Goal: Task Accomplishment & Management: Manage account settings

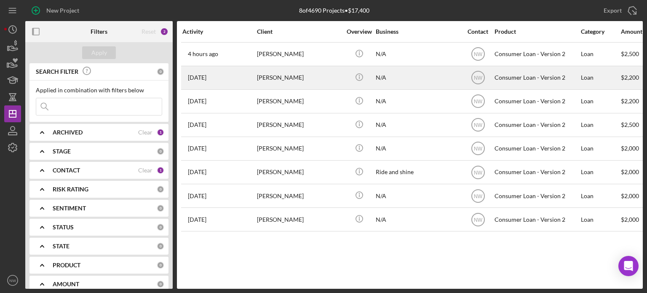
click at [283, 78] on div "[PERSON_NAME]" at bounding box center [299, 78] width 84 height 22
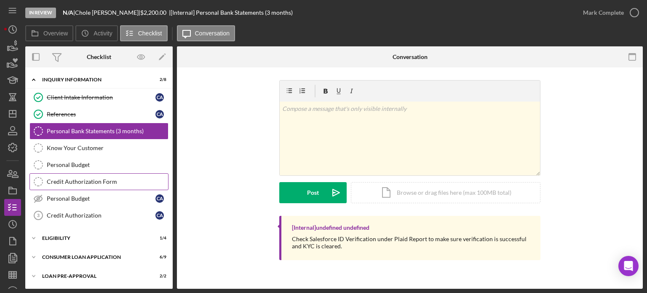
click at [51, 181] on div "Credit Authorization Form" at bounding box center [107, 181] width 121 height 7
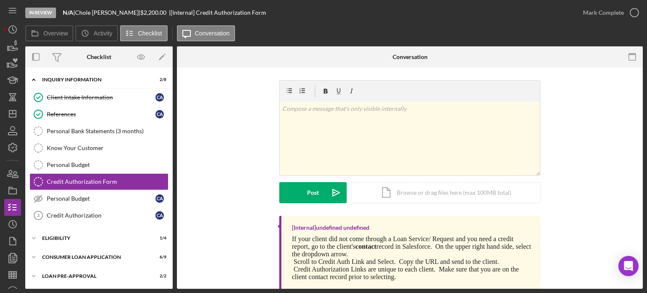
click at [217, 151] on div "v Color teal Color pink Remove color Add row above Add row below Add column bef…" at bounding box center [410, 148] width 441 height 136
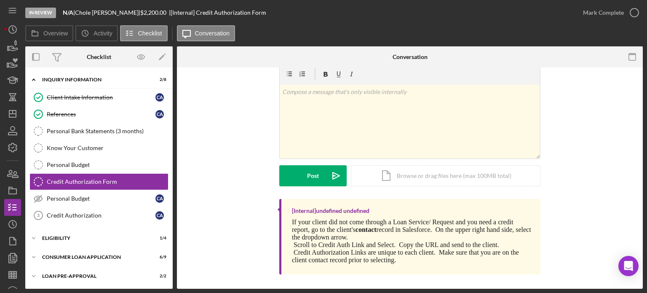
scroll to position [20, 0]
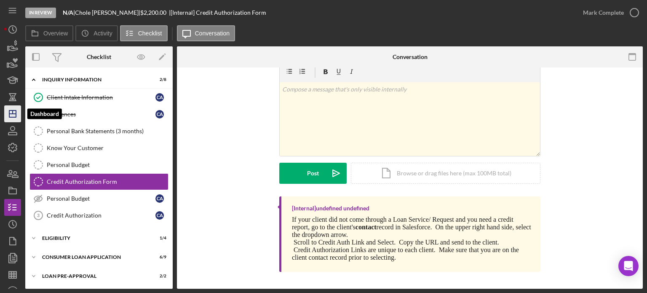
click at [11, 114] on line "button" at bounding box center [12, 114] width 7 height 0
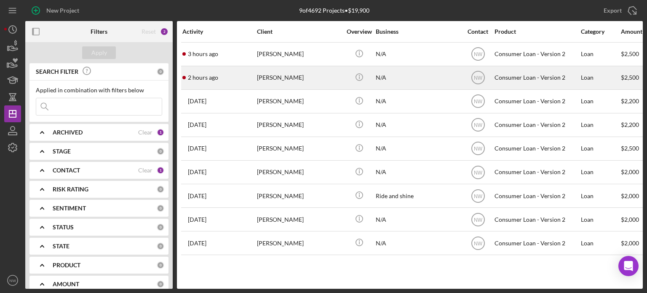
click at [275, 78] on div "[PERSON_NAME]" at bounding box center [299, 78] width 84 height 22
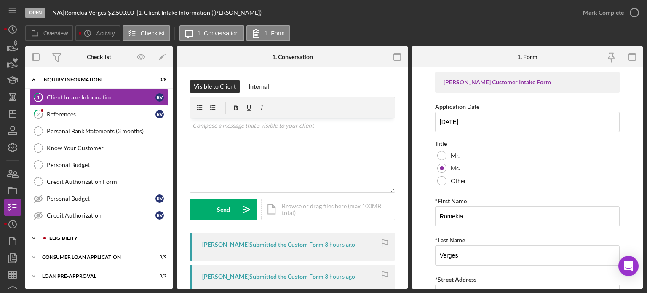
click at [33, 233] on icon "Icon/Expander" at bounding box center [33, 238] width 17 height 17
click at [34, 78] on icon "Icon/Expander" at bounding box center [33, 79] width 17 height 17
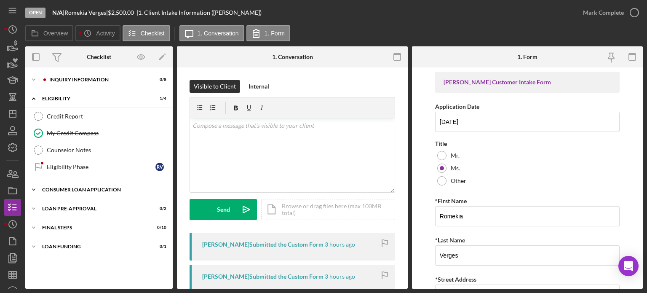
click at [40, 186] on icon "Icon/Expander" at bounding box center [33, 189] width 17 height 17
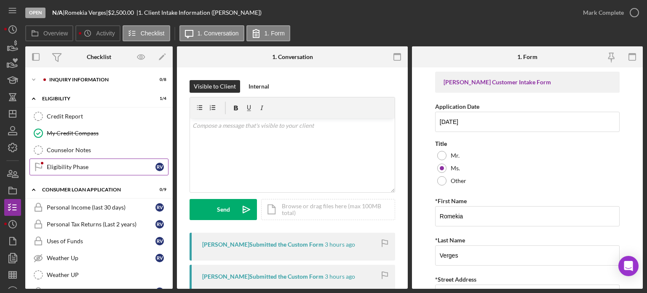
click at [53, 165] on div "Eligibility Phase" at bounding box center [101, 166] width 109 height 7
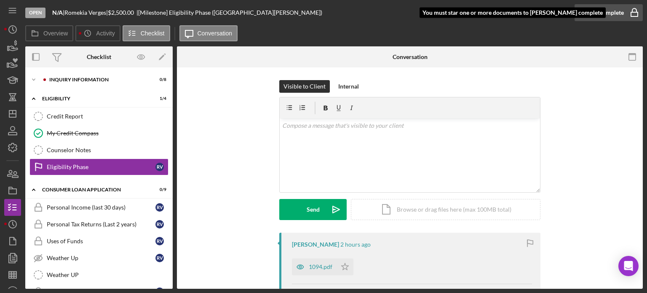
click at [628, 13] on icon "button" at bounding box center [634, 12] width 21 height 21
click at [638, 8] on icon "button" at bounding box center [634, 12] width 21 height 21
click at [339, 262] on icon "Icon/Star" at bounding box center [344, 266] width 17 height 17
click at [632, 14] on icon "button" at bounding box center [634, 12] width 21 height 21
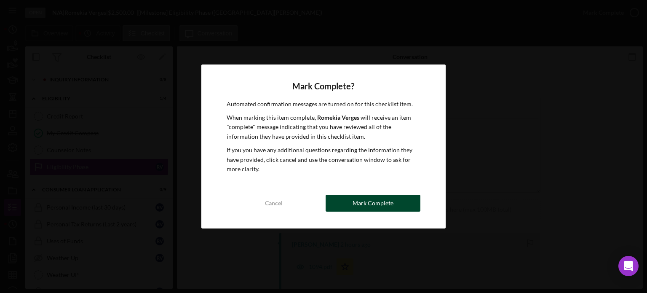
click at [349, 199] on button "Mark Complete" at bounding box center [373, 203] width 95 height 17
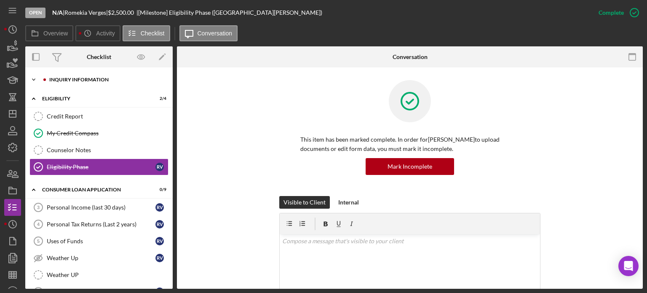
click at [33, 80] on icon "Icon/Expander" at bounding box center [33, 79] width 17 height 17
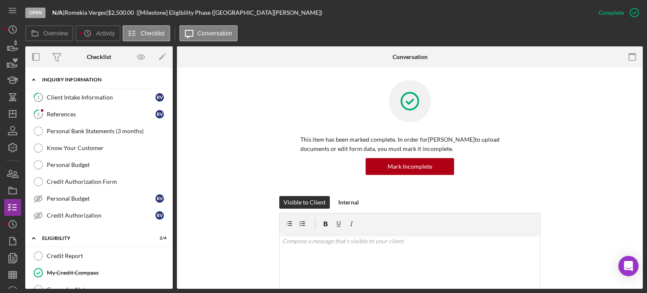
click at [33, 75] on icon "Icon/Expander" at bounding box center [33, 79] width 17 height 17
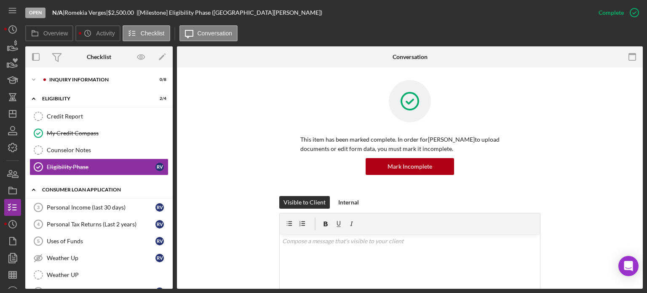
click at [32, 186] on icon "Icon/Expander" at bounding box center [33, 189] width 17 height 17
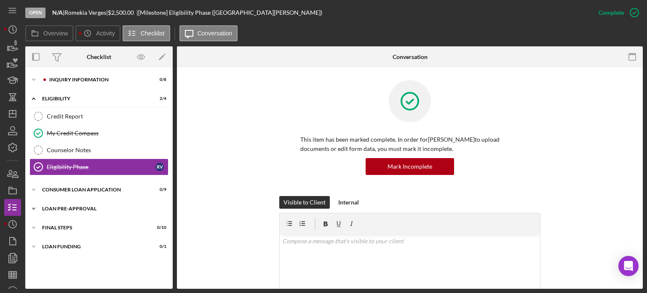
click at [32, 205] on icon "Icon/Expander" at bounding box center [33, 208] width 17 height 17
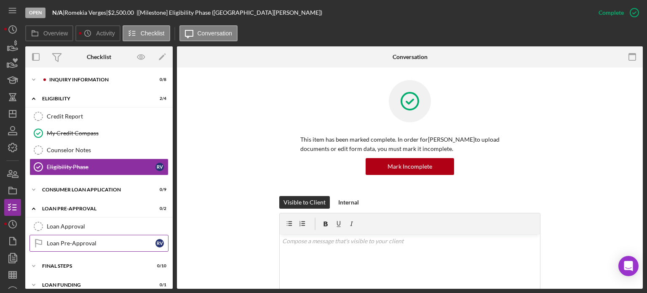
click at [64, 235] on link "Loan Pre-Approval Loan Pre-Approval R V" at bounding box center [98, 243] width 139 height 17
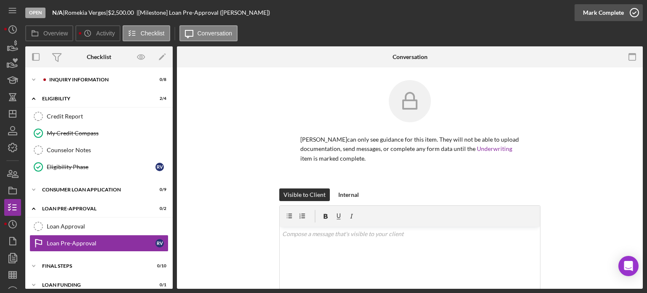
click at [636, 14] on icon "button" at bounding box center [634, 12] width 21 height 21
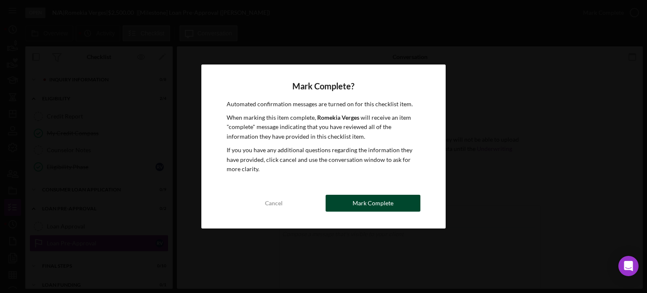
click at [357, 200] on div "Mark Complete" at bounding box center [372, 203] width 41 height 17
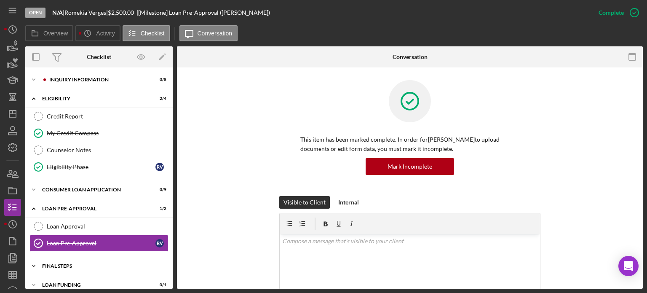
click at [36, 262] on icon "Icon/Expander" at bounding box center [33, 265] width 17 height 17
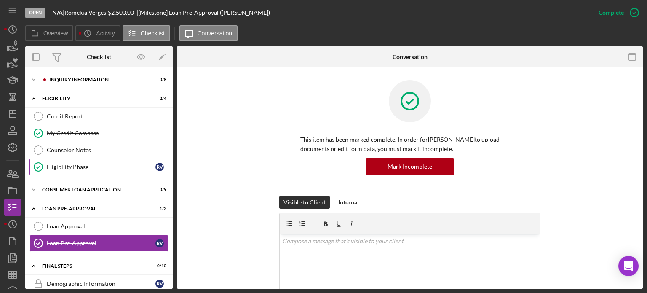
click at [51, 165] on div "Eligibility Phase" at bounding box center [101, 166] width 109 height 7
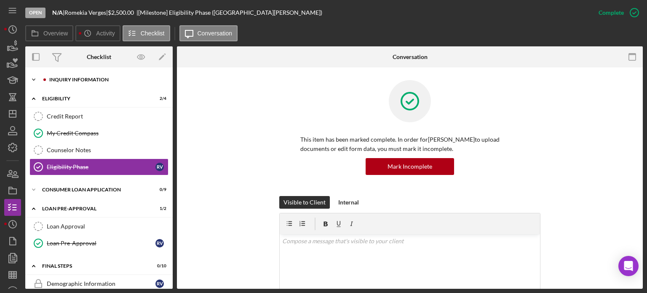
click at [34, 80] on icon "Icon/Expander" at bounding box center [33, 79] width 17 height 17
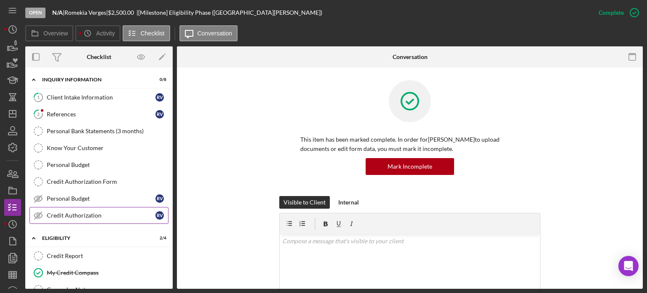
click at [69, 212] on div "Credit Authorization" at bounding box center [101, 215] width 109 height 7
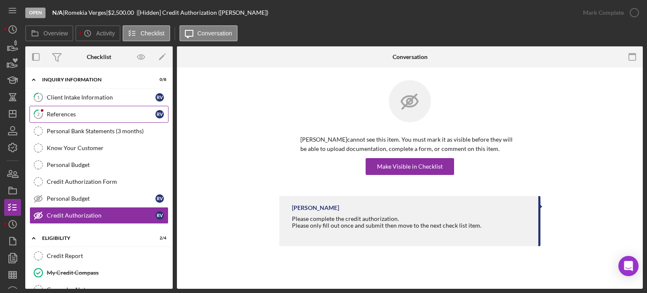
click at [50, 114] on div "References" at bounding box center [101, 114] width 109 height 7
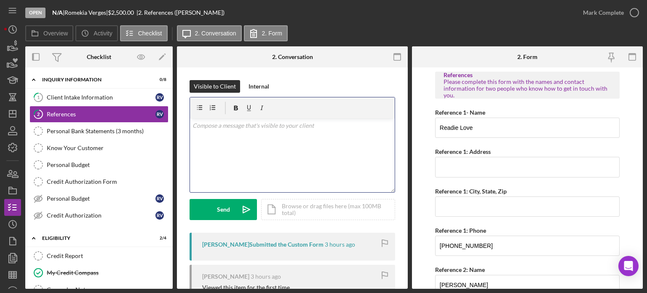
click at [326, 154] on div "v Color teal Color pink Remove color Add row above Add row below Add column bef…" at bounding box center [292, 155] width 205 height 74
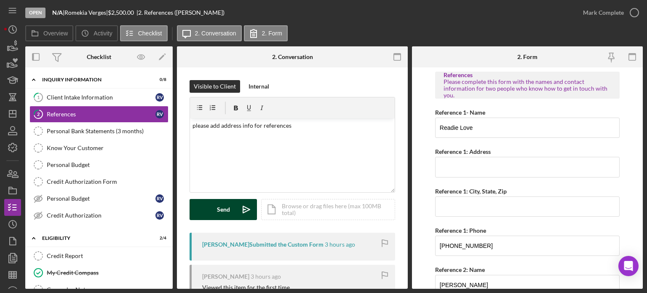
drag, startPoint x: 233, startPoint y: 221, endPoint x: 232, endPoint y: 212, distance: 8.9
click at [232, 212] on div "Visible to Client Internal v Color teal Color pink Remove color Add row above A…" at bounding box center [293, 156] width 206 height 152
click at [232, 212] on button "Send Icon/icon-invite-send" at bounding box center [223, 209] width 67 height 21
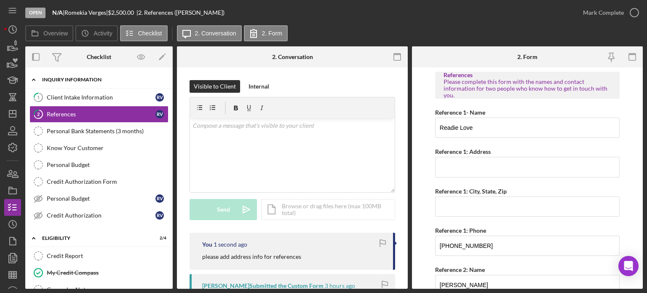
click at [32, 80] on icon "Icon/Expander" at bounding box center [33, 79] width 17 height 17
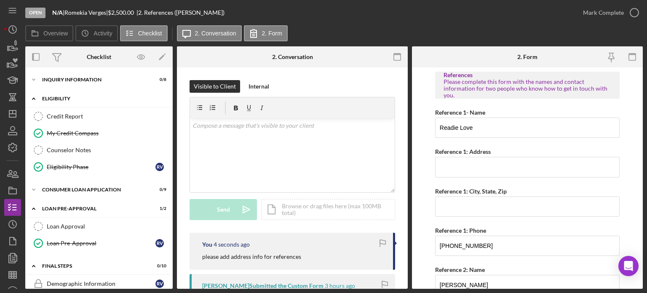
click at [33, 96] on icon "Icon/Expander" at bounding box center [33, 98] width 17 height 17
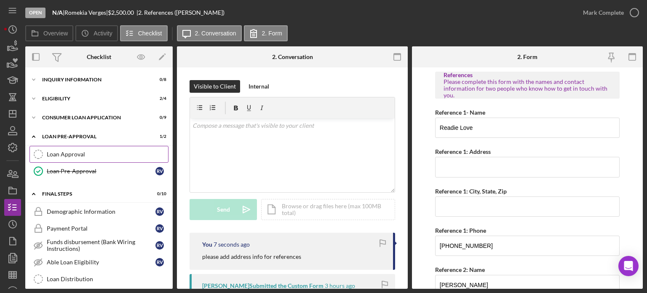
click at [61, 155] on div "Loan Approval" at bounding box center [107, 154] width 121 height 7
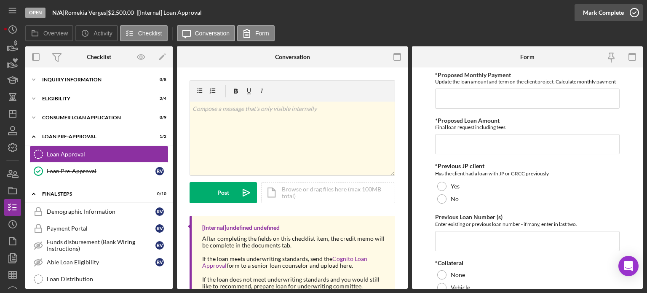
click at [632, 13] on icon "button" at bounding box center [634, 12] width 21 height 21
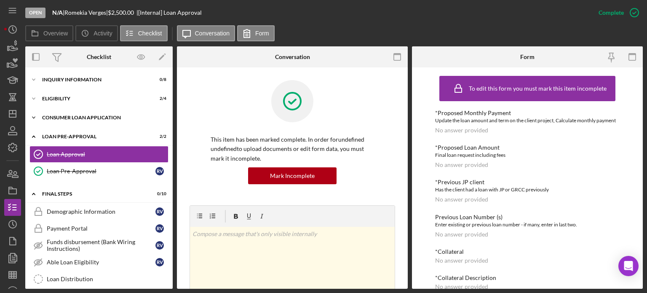
click at [36, 116] on icon "Icon/Expander" at bounding box center [33, 117] width 17 height 17
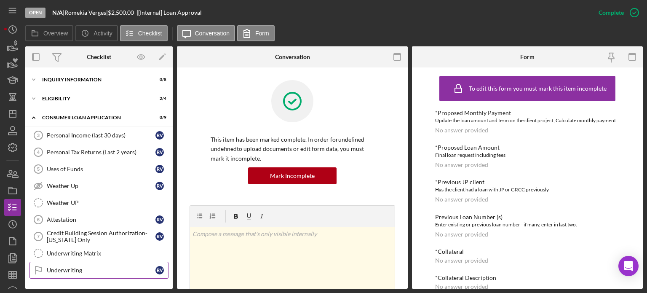
click at [58, 262] on link "Underwriting Underwriting R V" at bounding box center [98, 270] width 139 height 17
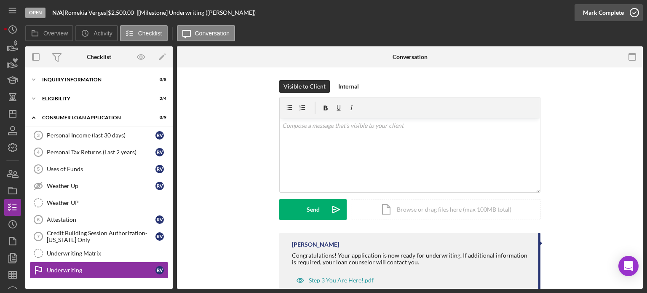
click at [632, 10] on icon "button" at bounding box center [634, 12] width 21 height 21
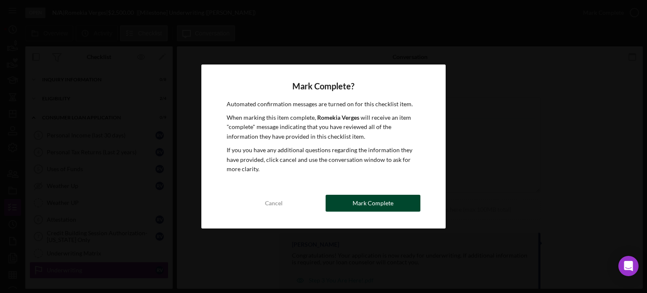
click at [355, 201] on div "Mark Complete" at bounding box center [372, 203] width 41 height 17
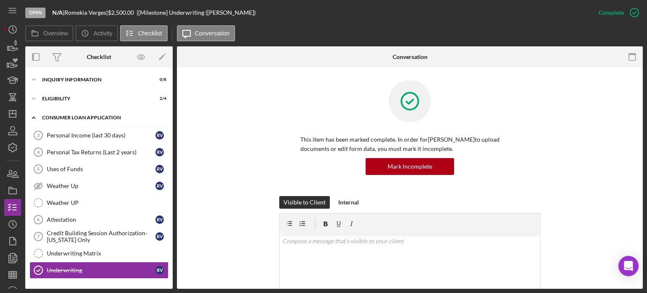
click at [34, 114] on icon "Icon/Expander" at bounding box center [33, 117] width 17 height 17
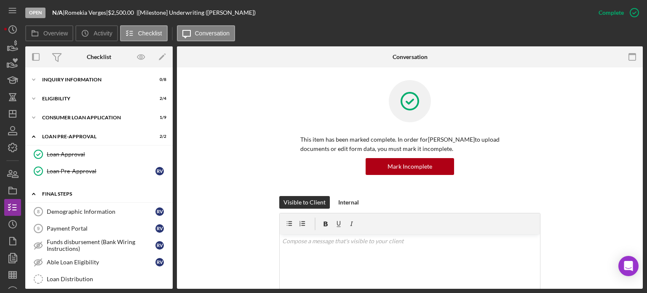
click at [31, 190] on icon "Icon/Expander" at bounding box center [33, 193] width 17 height 17
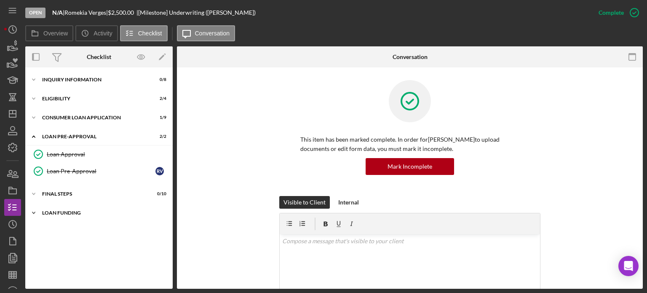
click at [35, 208] on icon "Icon/Expander" at bounding box center [33, 212] width 17 height 17
click at [16, 115] on polygon "button" at bounding box center [12, 113] width 7 height 7
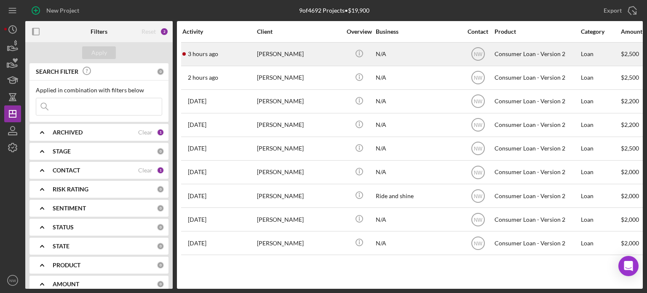
click at [270, 50] on div "[PERSON_NAME]" at bounding box center [299, 54] width 84 height 22
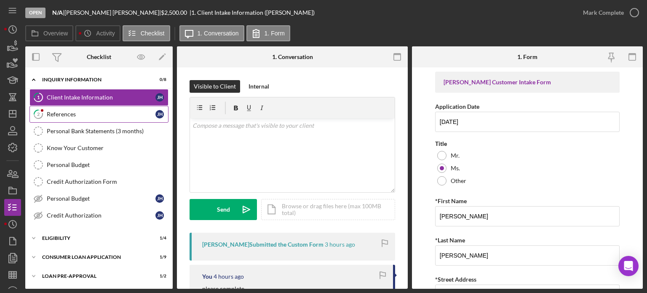
click at [84, 106] on link "2 References [PERSON_NAME]" at bounding box center [98, 114] width 139 height 17
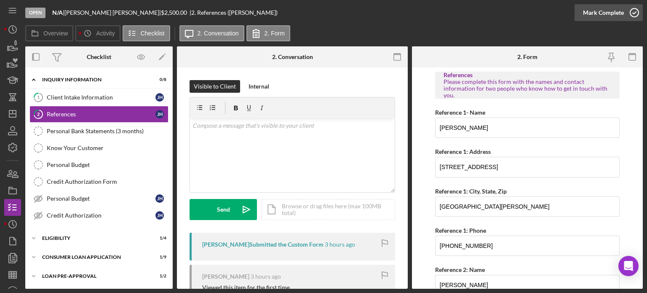
click at [632, 11] on icon "button" at bounding box center [634, 12] width 21 height 21
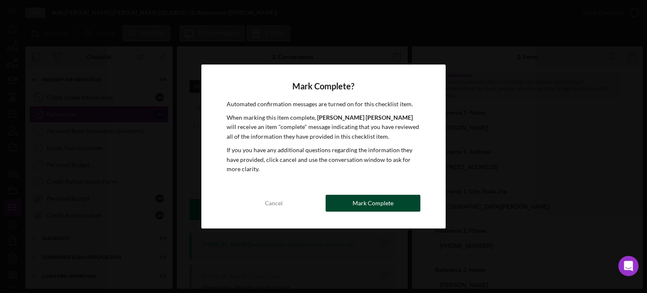
click at [348, 198] on button "Mark Complete" at bounding box center [373, 203] width 95 height 17
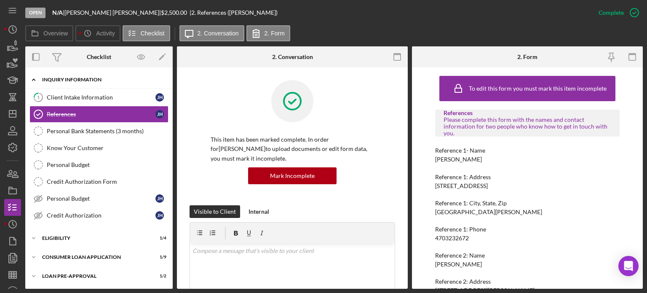
click at [32, 77] on icon "Icon/Expander" at bounding box center [33, 79] width 17 height 17
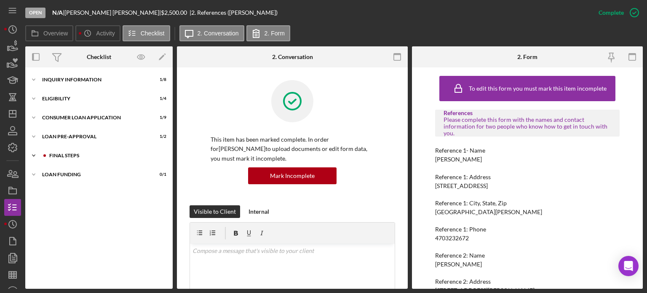
click at [35, 152] on icon "Icon/Expander" at bounding box center [33, 155] width 17 height 17
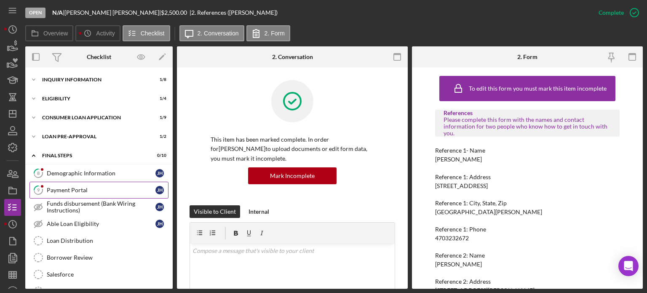
click at [72, 187] on div "Payment Portal" at bounding box center [101, 190] width 109 height 7
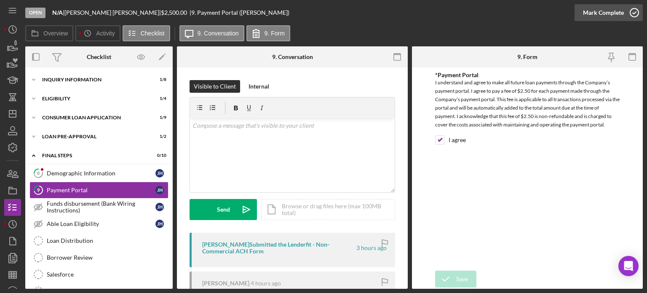
click at [633, 13] on icon "button" at bounding box center [634, 12] width 21 height 21
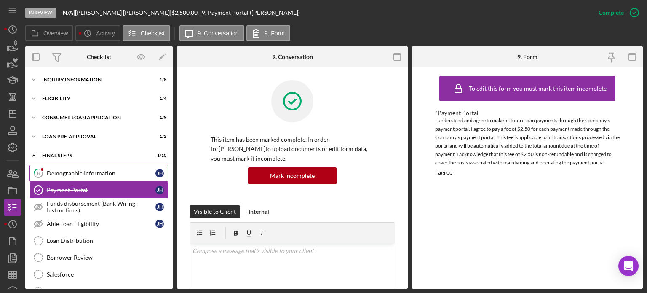
click at [95, 167] on link "8 Demographic Information [PERSON_NAME]" at bounding box center [98, 173] width 139 height 17
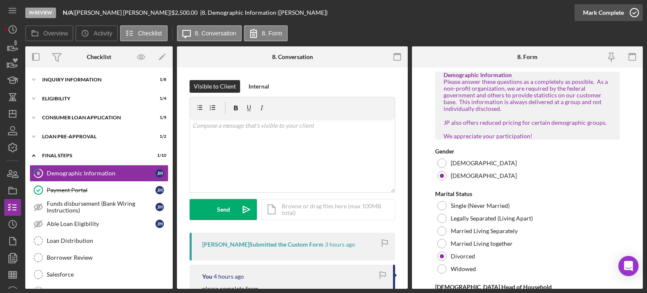
click at [636, 11] on icon "button" at bounding box center [634, 12] width 21 height 21
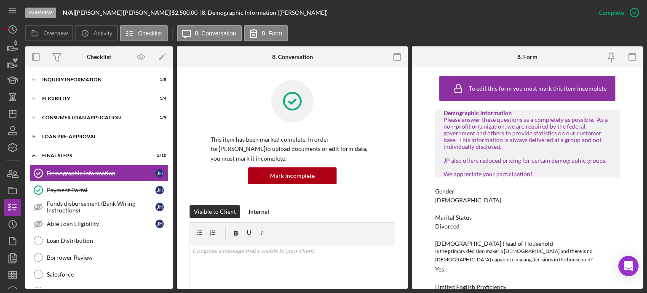
click at [30, 134] on icon "Icon/Expander" at bounding box center [33, 136] width 17 height 17
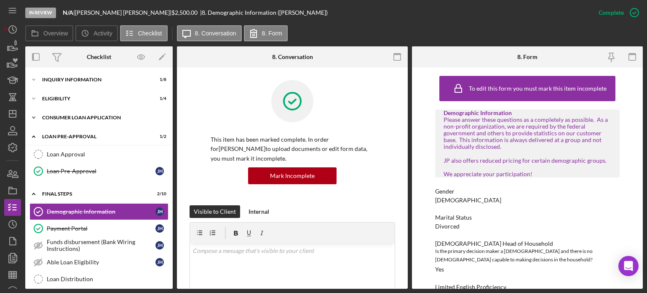
click at [40, 116] on icon "Icon/Expander" at bounding box center [33, 117] width 17 height 17
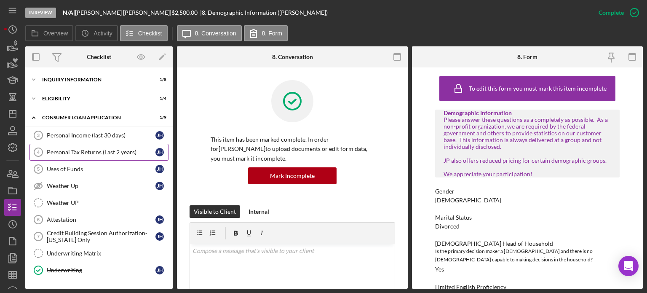
click at [85, 151] on div "Personal Tax Returns (Last 2 years)" at bounding box center [101, 152] width 109 height 7
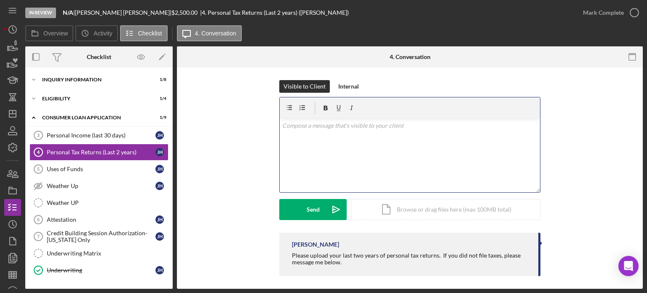
click at [333, 154] on div "v Color teal Color pink Remove color Add row above Add row below Add column bef…" at bounding box center [410, 155] width 260 height 74
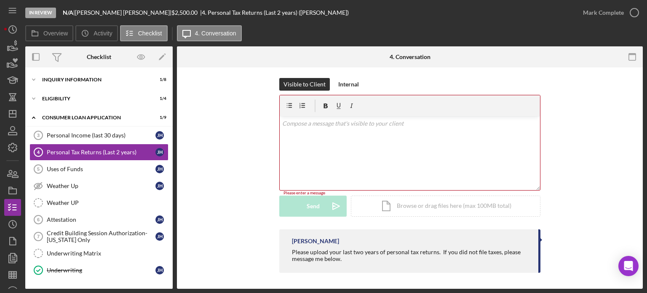
click at [250, 190] on div "Visible to Client Internal v Color teal Color pink Remove color Add row above A…" at bounding box center [410, 153] width 441 height 151
click at [309, 167] on div "v Color teal Color pink Remove color Add row above Add row below Add column bef…" at bounding box center [410, 153] width 260 height 74
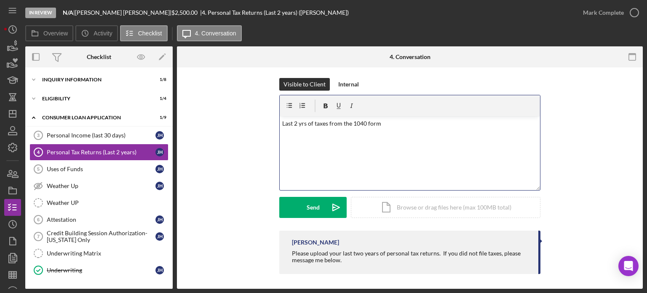
click at [386, 123] on p "Last 2 yrs of taxes from the 1040 form" at bounding box center [410, 123] width 256 height 9
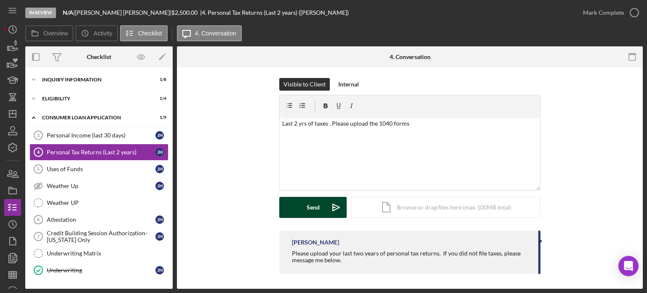
click at [307, 207] on div "Send" at bounding box center [313, 207] width 13 height 21
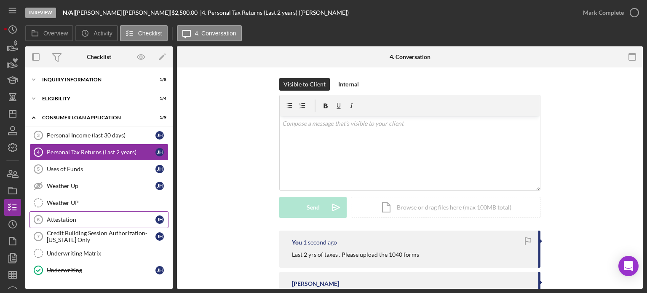
click at [62, 216] on div "Attestation" at bounding box center [101, 219] width 109 height 7
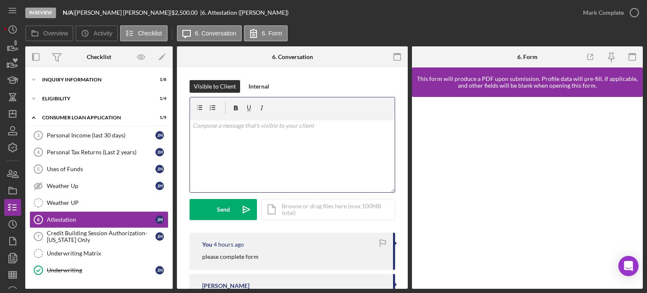
click at [260, 154] on div "v Color teal Color pink Remove color Add row above Add row below Add column bef…" at bounding box center [292, 155] width 205 height 74
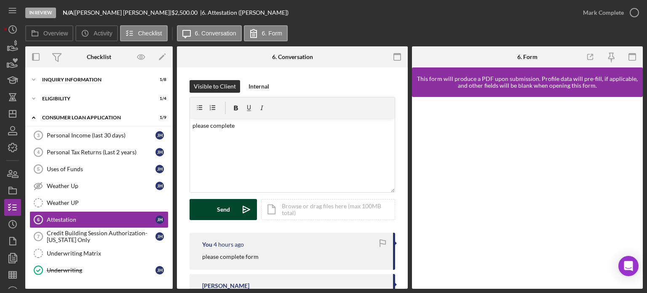
click at [212, 205] on button "Send Icon/icon-invite-send" at bounding box center [223, 209] width 67 height 21
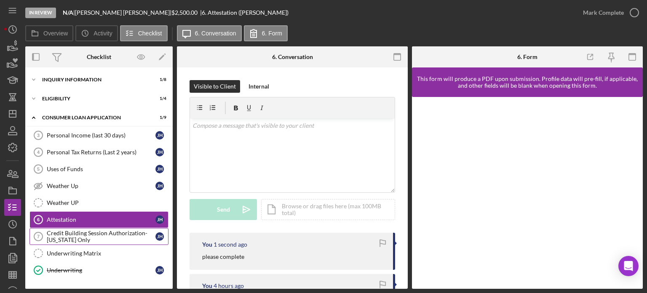
click at [122, 230] on div "Credit Building Session Authorization- [US_STATE] Only" at bounding box center [101, 236] width 109 height 13
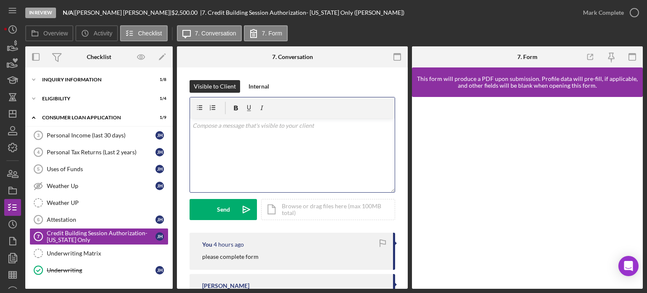
click at [290, 150] on div "v Color teal Color pink Remove color Add row above Add row below Add column bef…" at bounding box center [292, 155] width 205 height 74
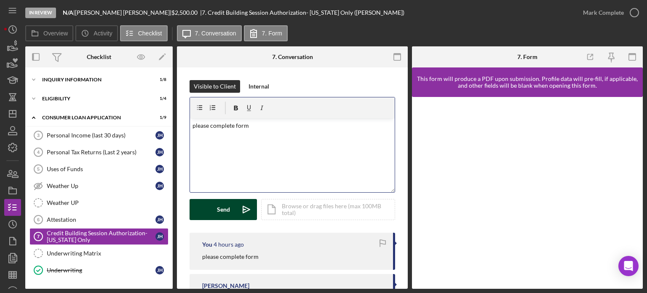
click at [226, 200] on div "Send" at bounding box center [223, 209] width 13 height 21
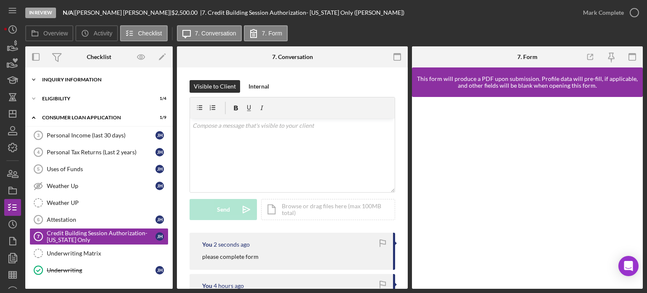
click at [31, 83] on icon "Icon/Expander" at bounding box center [33, 79] width 17 height 17
